Goal: Navigation & Orientation: Find specific page/section

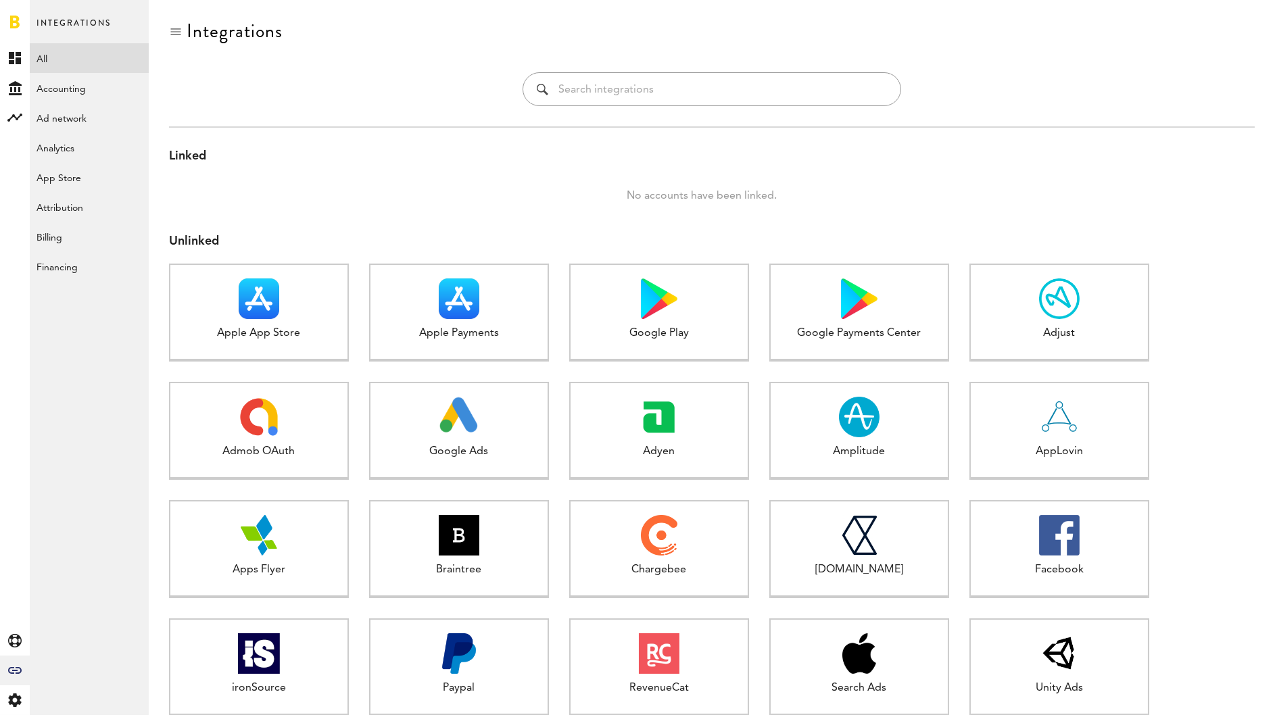
click at [17, 20] on link at bounding box center [14, 22] width 9 height 14
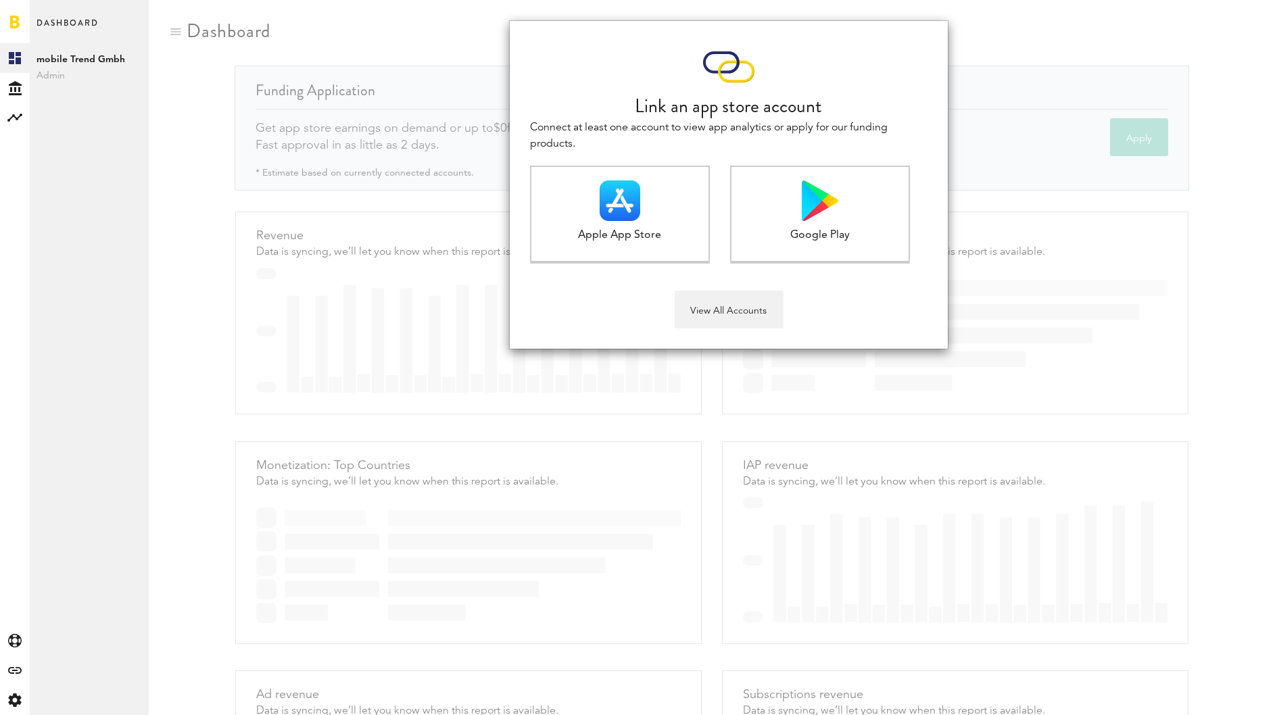
click at [11, 22] on link at bounding box center [14, 22] width 9 height 14
click at [16, 694] on icon at bounding box center [14, 701] width 13 height 14
click at [15, 701] on icon "Created with Sketch." at bounding box center [15, 701] width 14 height 14
drag, startPoint x: 58, startPoint y: 701, endPoint x: 44, endPoint y: 698, distance: 14.5
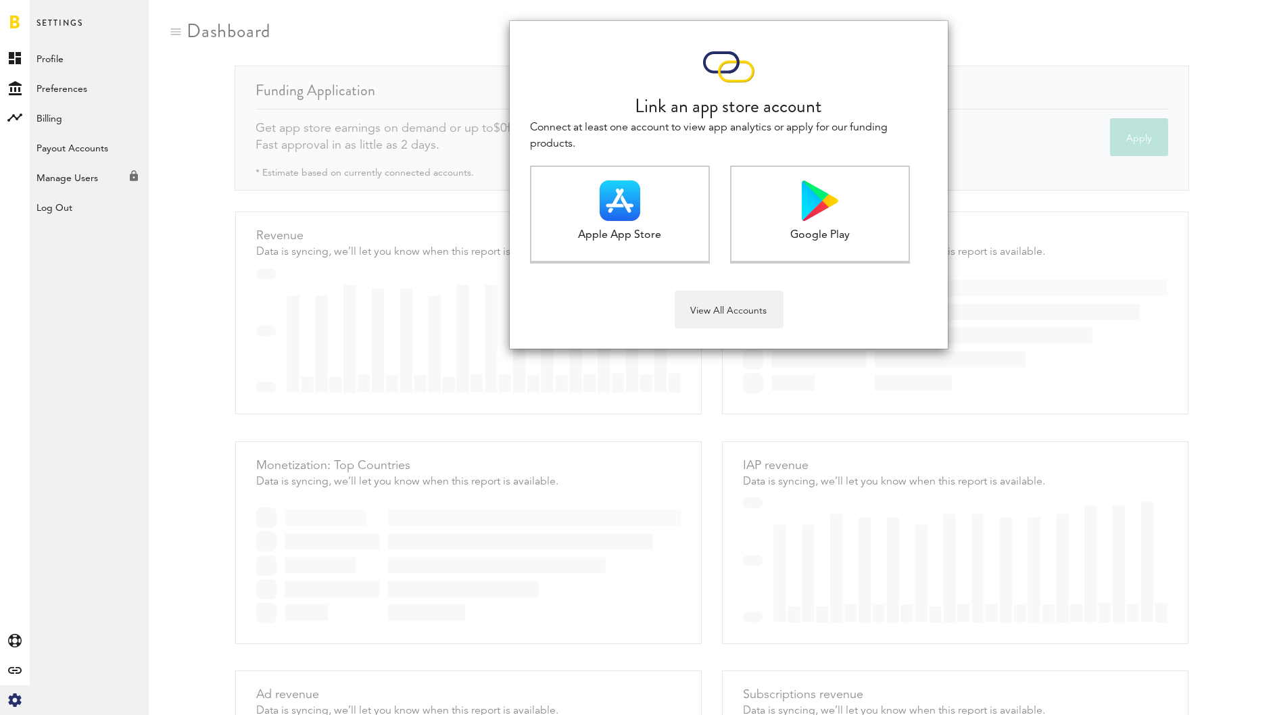
click at [58, 701] on div "Settings Profile Preferences Billing Payout Accounts Manage Users Created with …" at bounding box center [89, 357] width 119 height 715
click at [22, 699] on div "Created with Sketch." at bounding box center [15, 700] width 30 height 30
click at [23, 699] on div "Created with Sketch." at bounding box center [15, 700] width 30 height 30
click at [756, 313] on button "View All Accounts" at bounding box center [729, 310] width 109 height 38
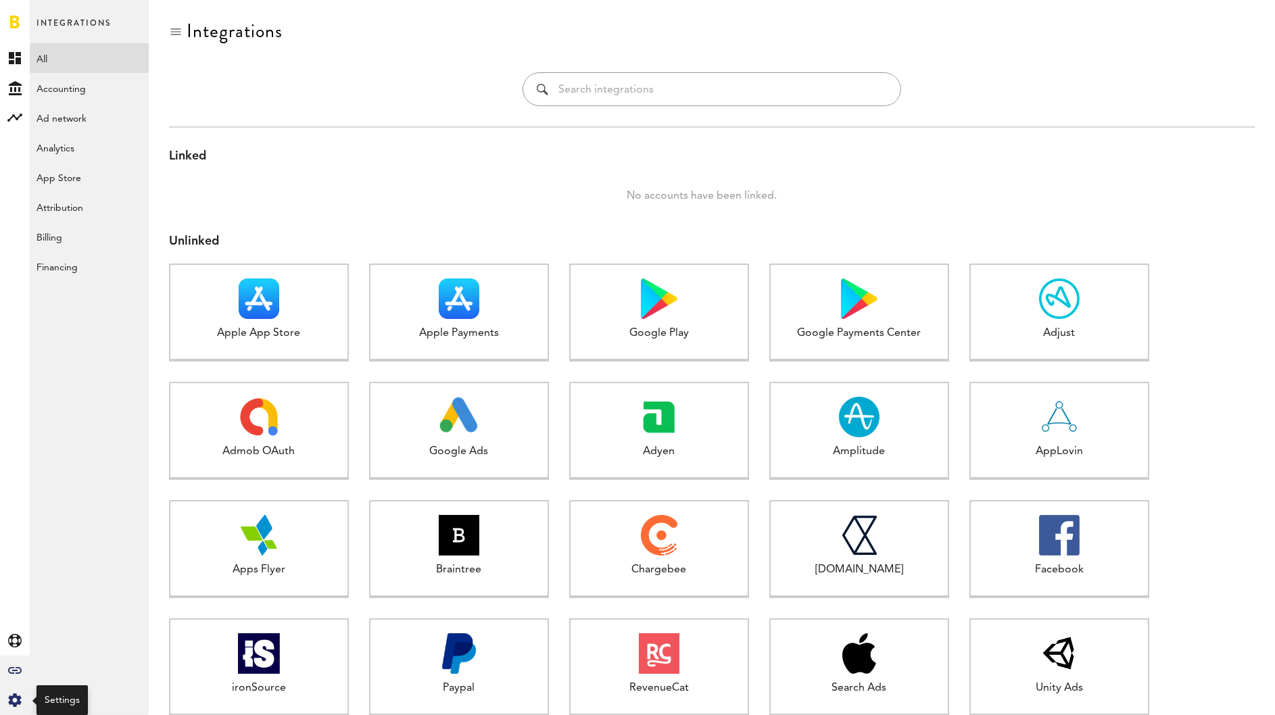
click at [18, 700] on icon at bounding box center [14, 701] width 13 height 14
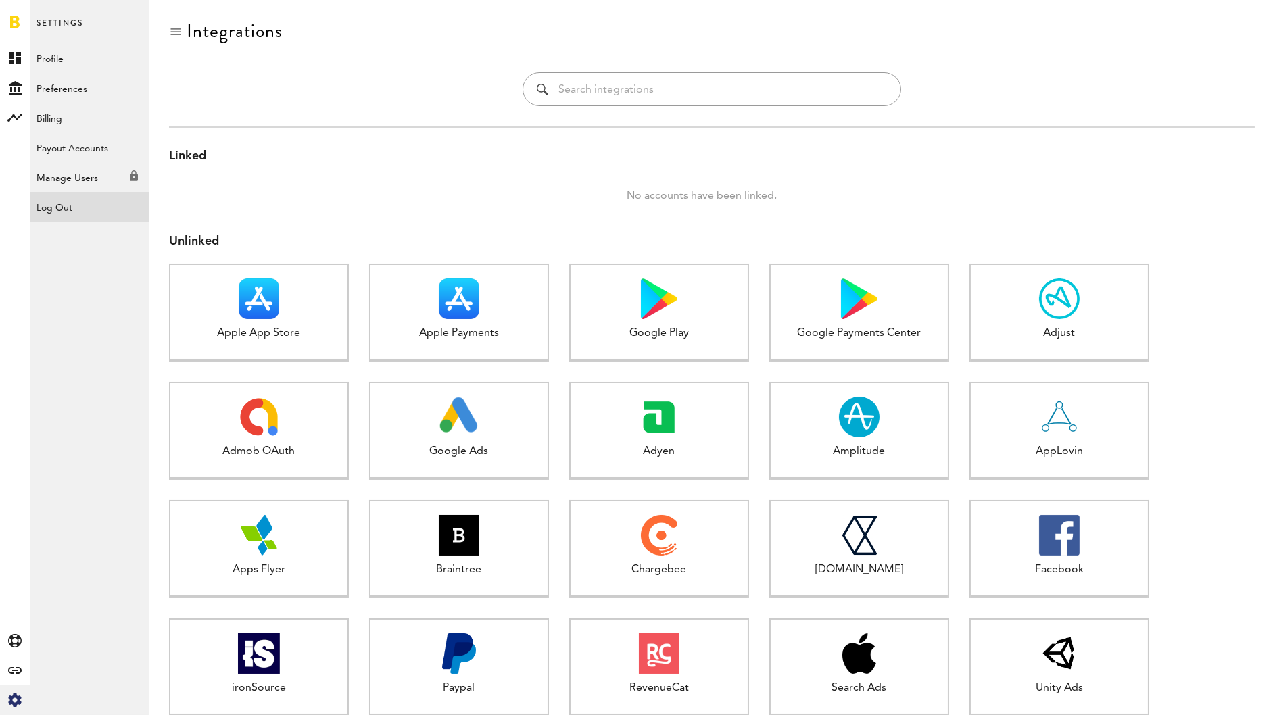
click at [59, 201] on div "Log Out" at bounding box center [89, 204] width 119 height 24
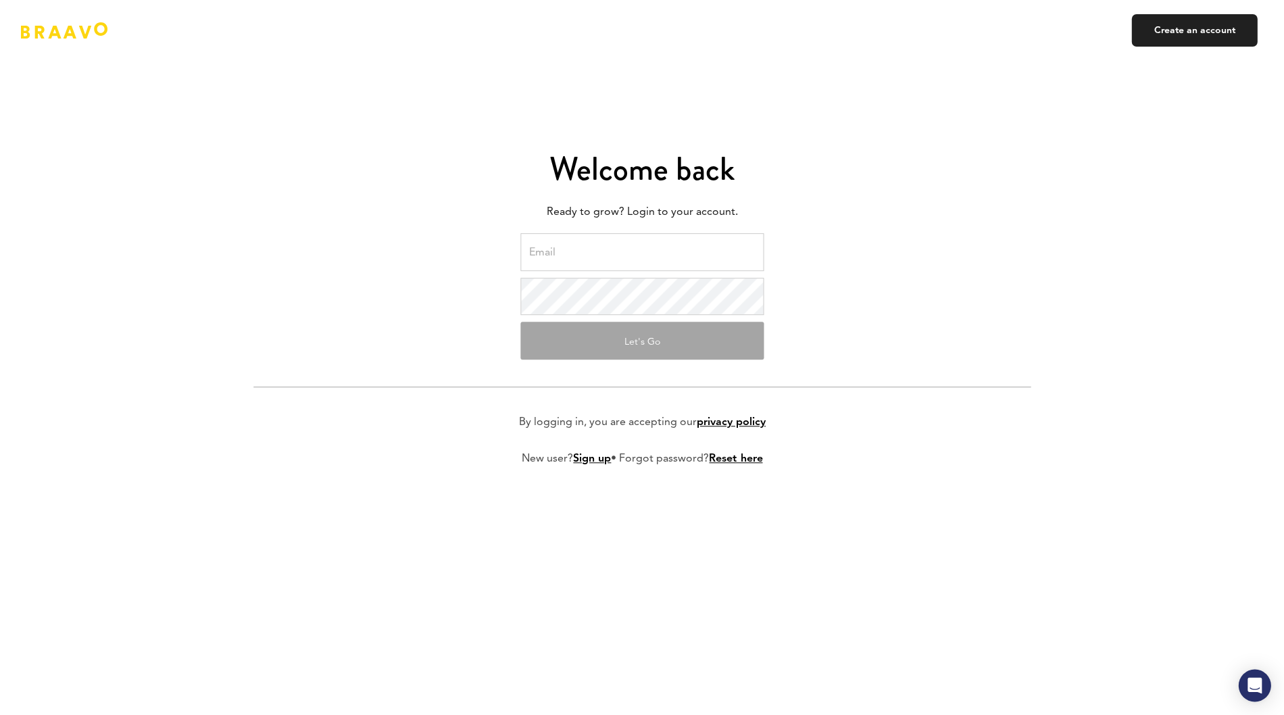
click at [269, 84] on div "Welcome back Ready to grow? Login to your account. Let's Go By logging in, you …" at bounding box center [642, 358] width 791 height 573
drag, startPoint x: 82, startPoint y: 34, endPoint x: 116, endPoint y: 47, distance: 36.6
click at [81, 35] on link at bounding box center [64, 30] width 87 height 16
click at [92, 30] on link at bounding box center [64, 30] width 87 height 16
